Goal: Task Accomplishment & Management: Complete application form

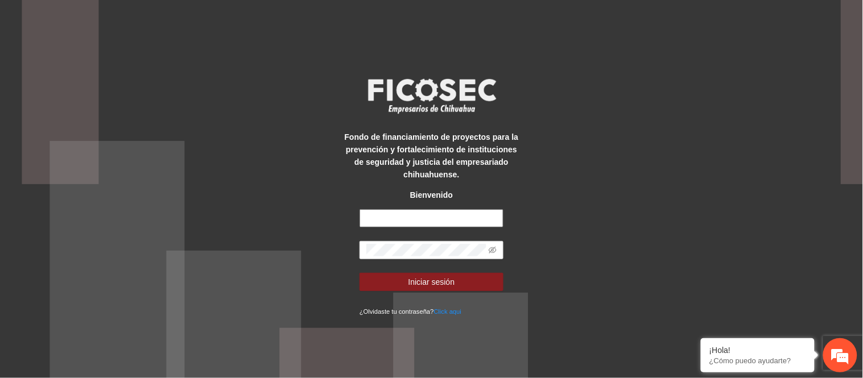
click at [405, 226] on input "text" at bounding box center [432, 218] width 144 height 18
type input "**********"
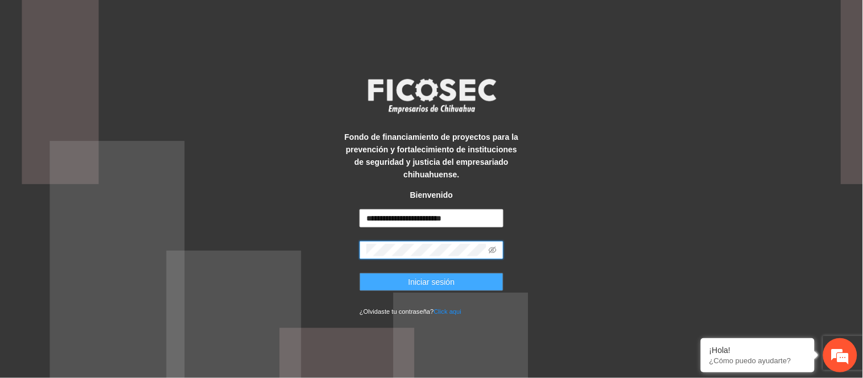
click at [474, 288] on button "Iniciar sesión" at bounding box center [432, 282] width 144 height 18
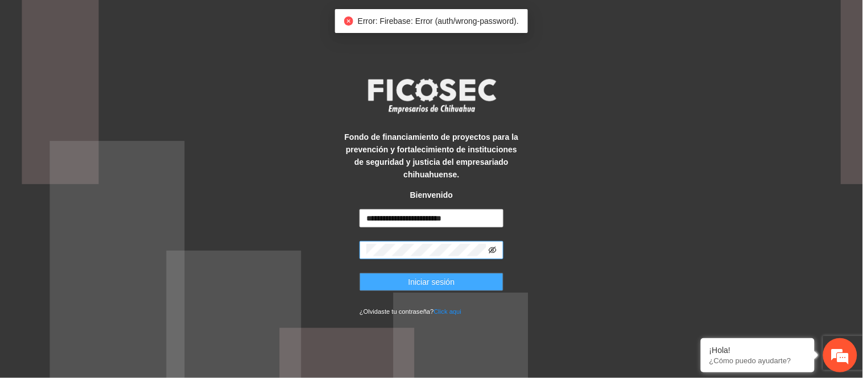
click at [491, 250] on icon "eye-invisible" at bounding box center [493, 250] width 8 height 8
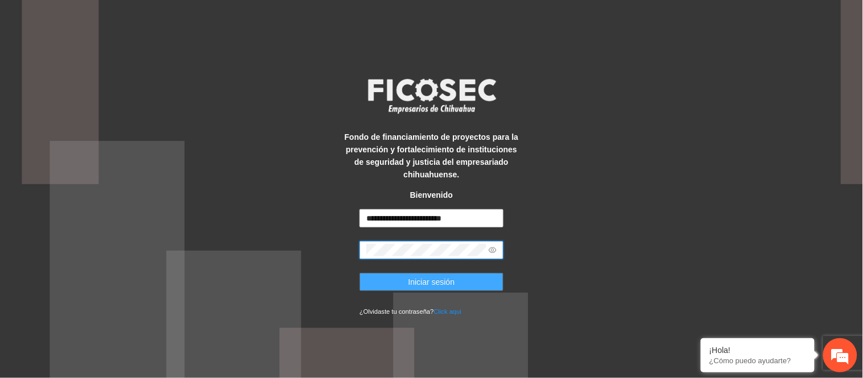
click at [360, 273] on button "Iniciar sesión" at bounding box center [432, 282] width 144 height 18
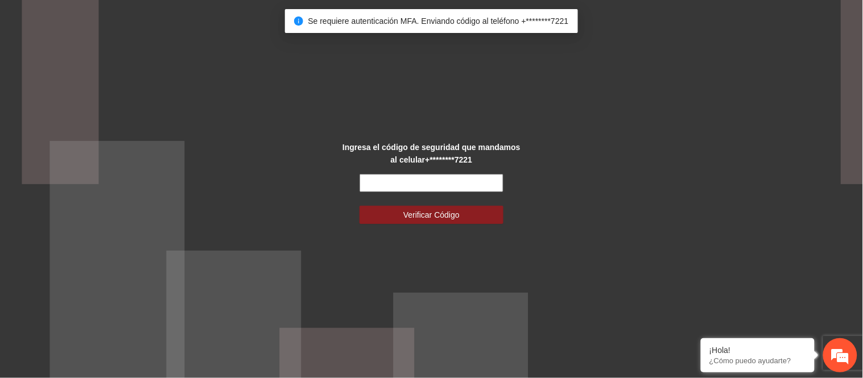
click at [444, 188] on input "text" at bounding box center [432, 183] width 144 height 18
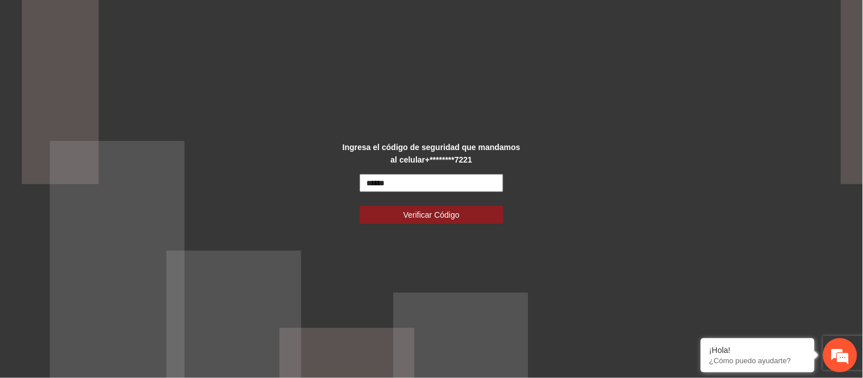
type input "******"
click at [360, 206] on button "Verificar Código" at bounding box center [432, 215] width 144 height 18
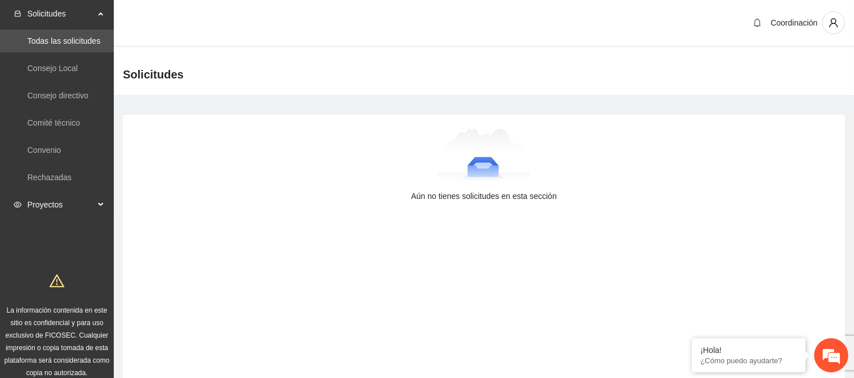
click at [54, 208] on span "Proyectos" at bounding box center [60, 204] width 67 height 23
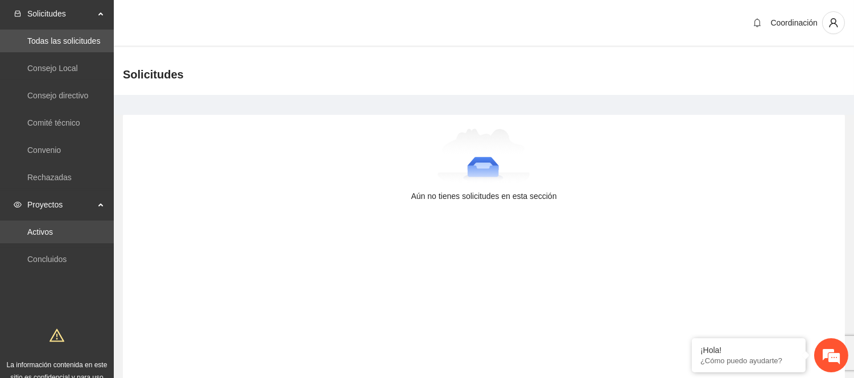
click at [49, 237] on link "Activos" at bounding box center [40, 232] width 26 height 9
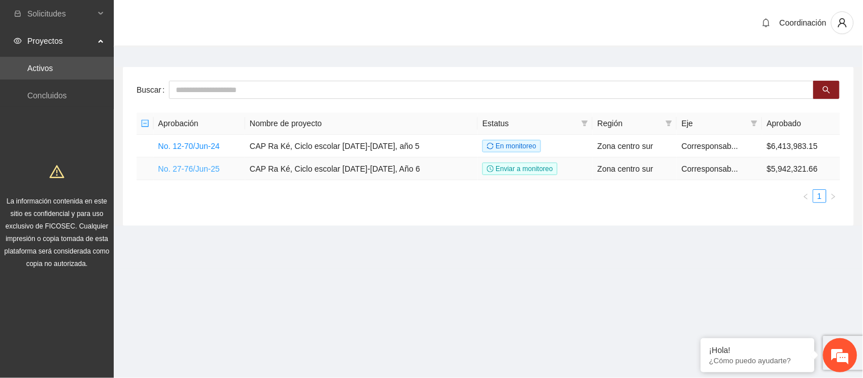
click at [200, 167] on link "No. 27-76/Jun-25" at bounding box center [188, 168] width 61 height 9
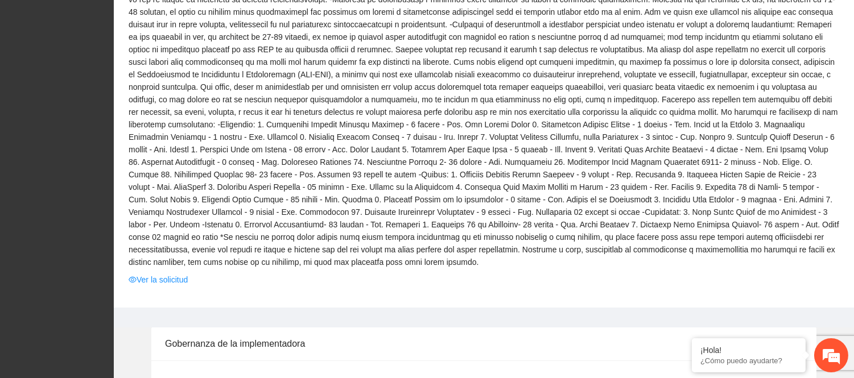
scroll to position [316, 0]
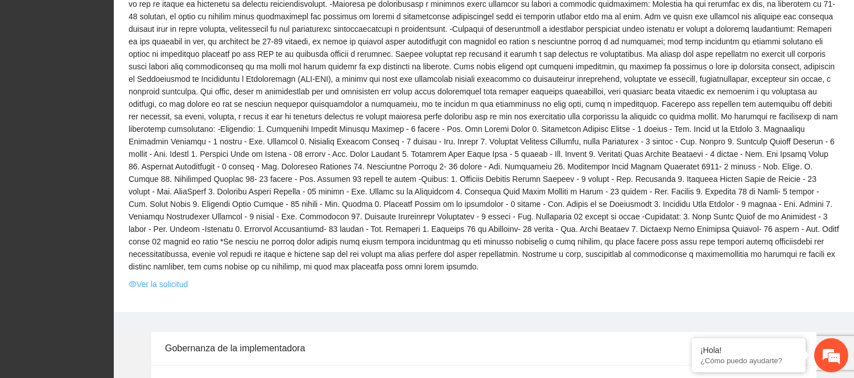
click at [174, 278] on link "Ver la solicitud" at bounding box center [158, 284] width 59 height 13
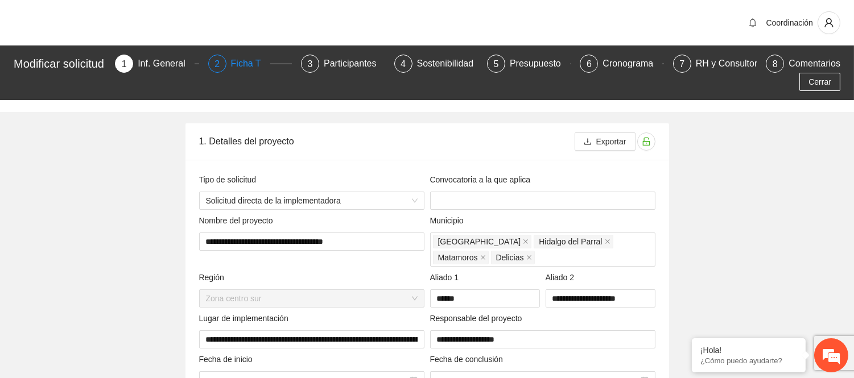
click at [260, 64] on div "Ficha T" at bounding box center [250, 64] width 39 height 18
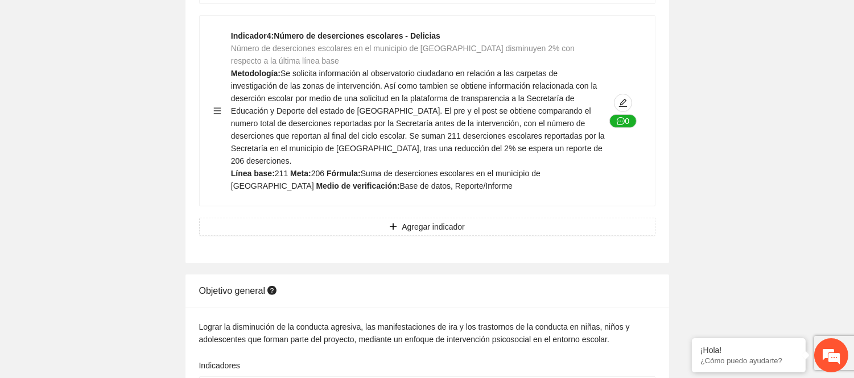
scroll to position [2966, 0]
